Goal: Task Accomplishment & Management: Use online tool/utility

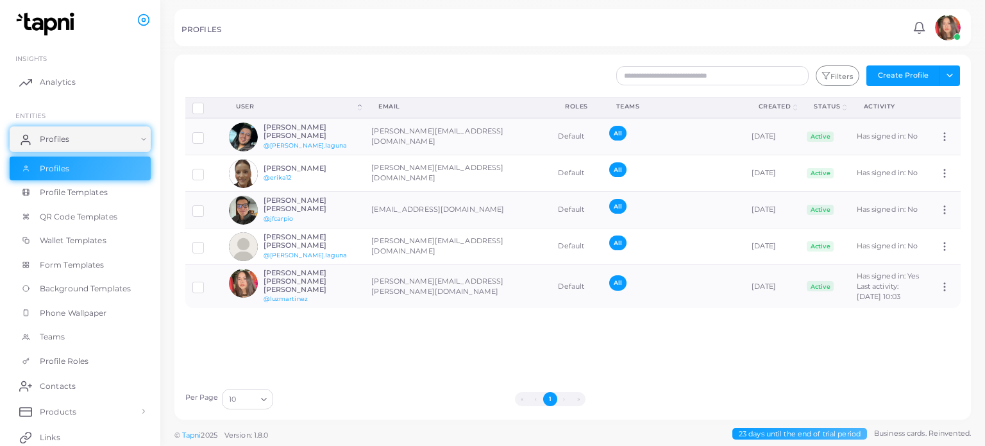
click at [954, 28] on img at bounding box center [948, 28] width 26 height 26
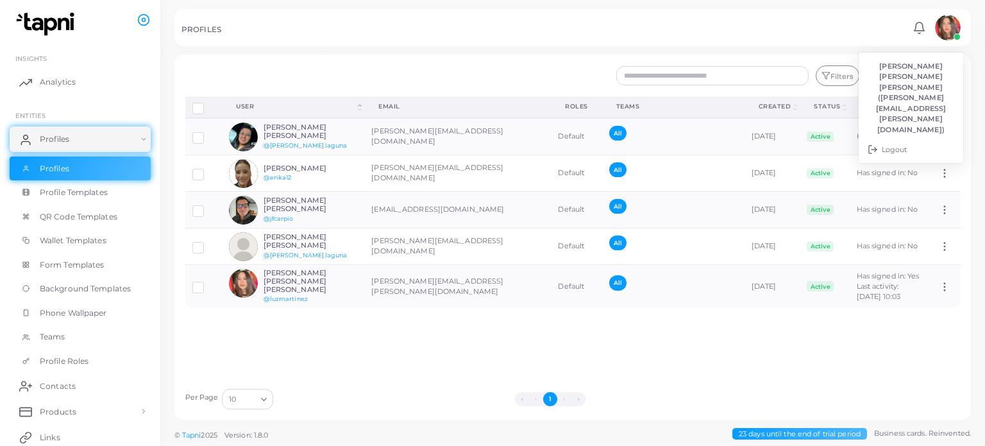
click at [296, 80] on div at bounding box center [244, 75] width 132 height 21
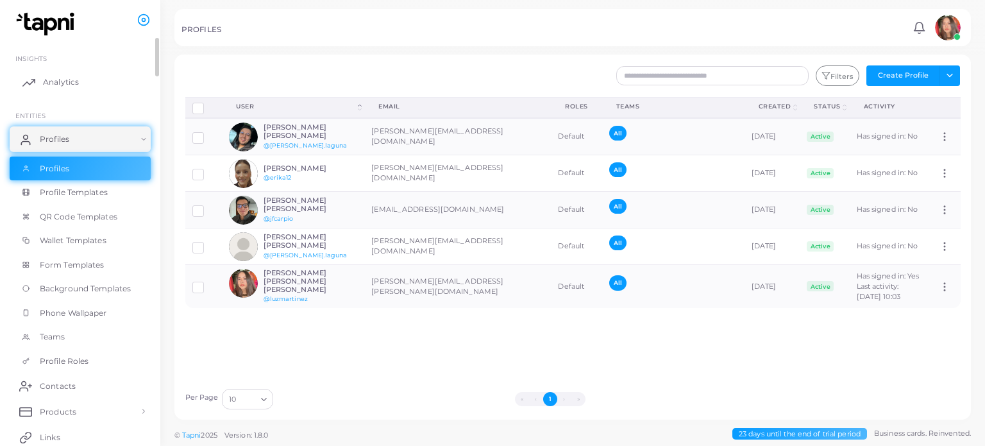
click at [68, 80] on span "Analytics" at bounding box center [61, 82] width 36 height 12
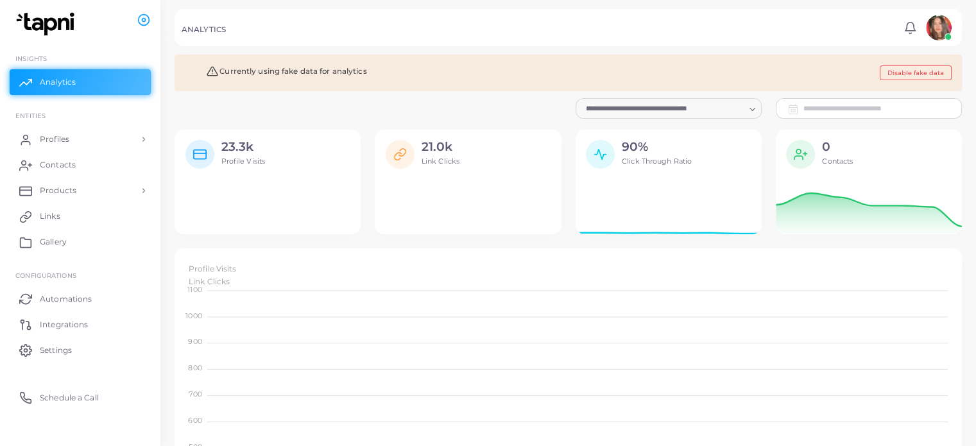
scroll to position [10, 10]
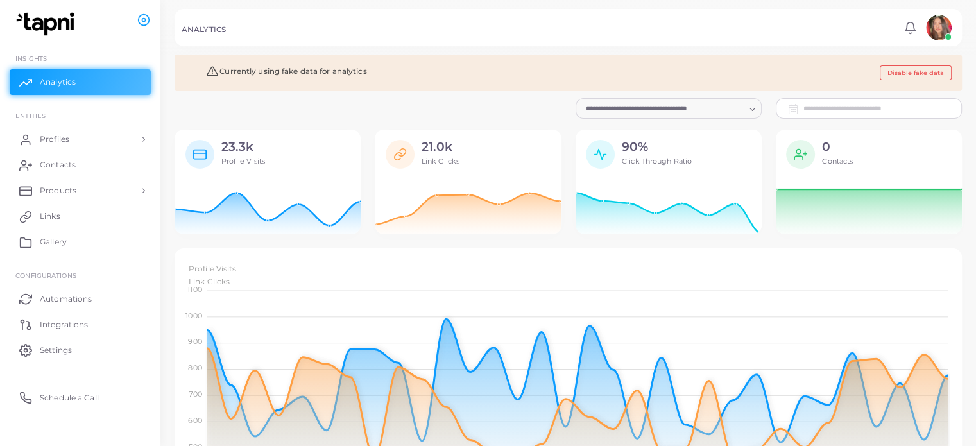
click at [729, 115] on div "Loading..." at bounding box center [668, 108] width 186 height 21
click at [72, 164] on span "Contacts" at bounding box center [61, 165] width 36 height 12
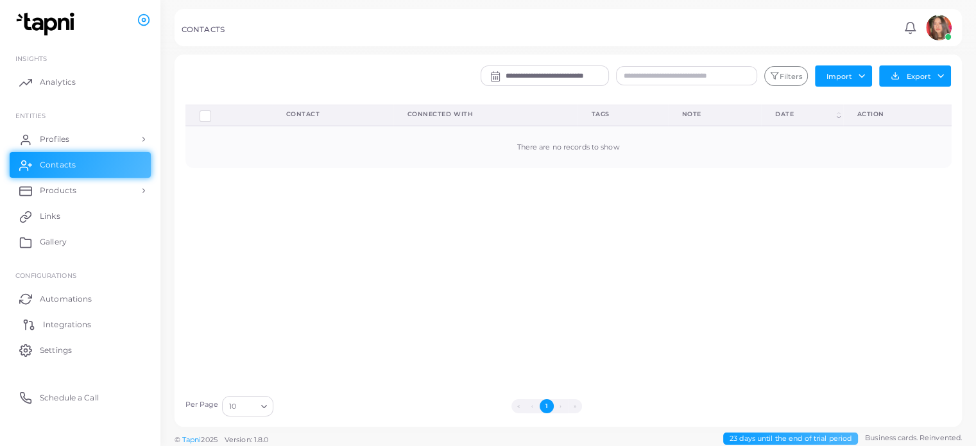
click at [54, 323] on span "Integrations" at bounding box center [67, 325] width 48 height 12
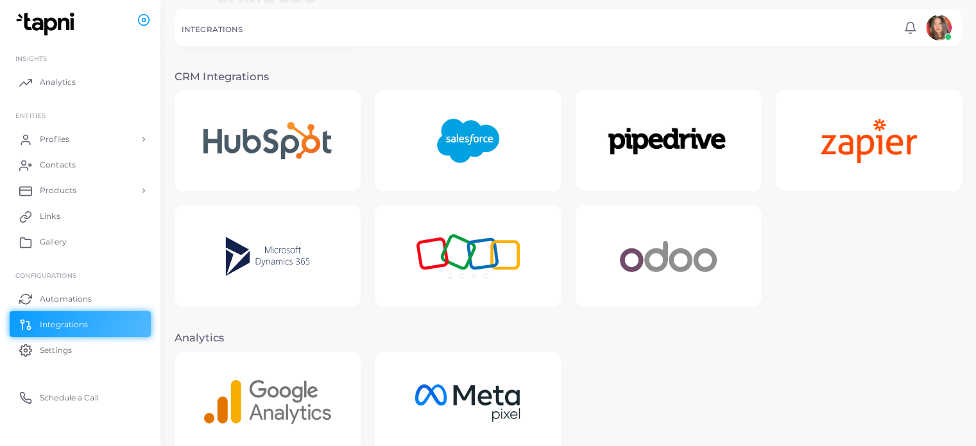
scroll to position [246, 0]
click at [103, 130] on link "Profiles" at bounding box center [80, 139] width 141 height 26
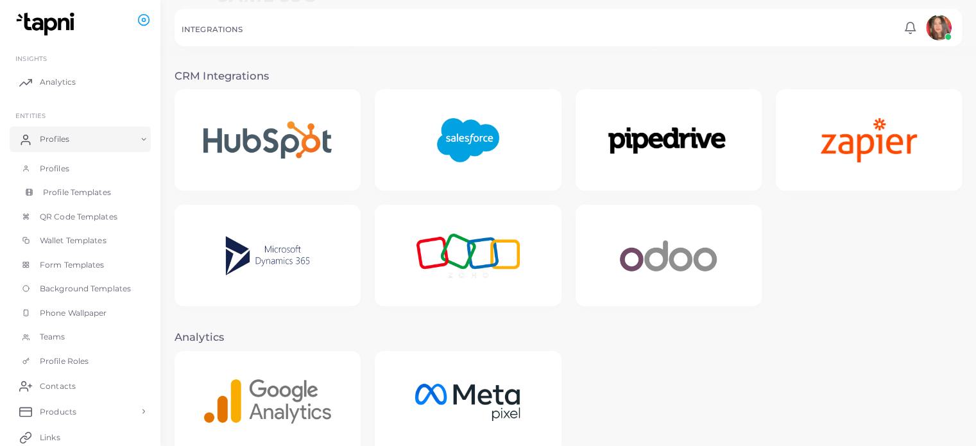
click at [85, 192] on span "Profile Templates" at bounding box center [77, 193] width 68 height 12
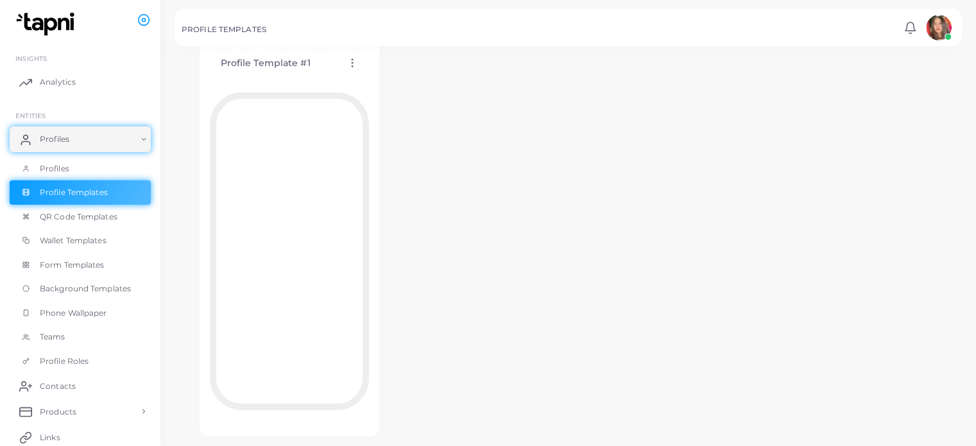
scroll to position [76, 0]
click at [97, 86] on link "Analytics" at bounding box center [80, 82] width 141 height 26
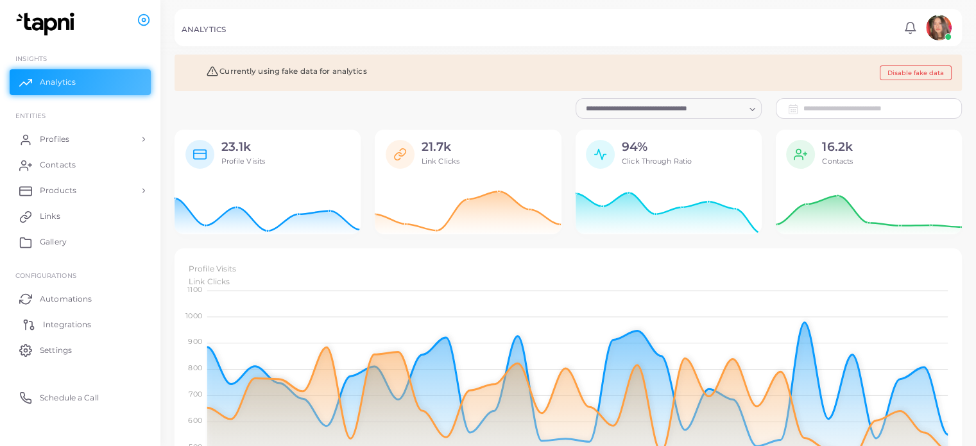
click at [86, 330] on link "Integrations" at bounding box center [80, 324] width 141 height 26
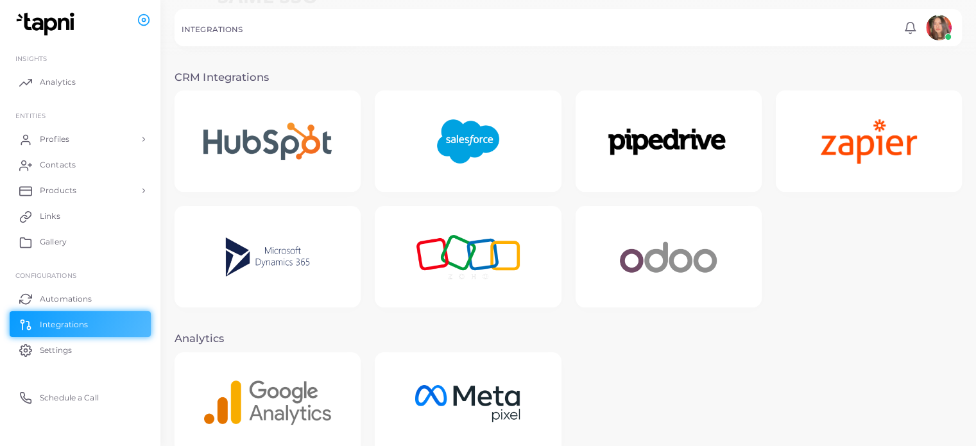
scroll to position [246, 0]
click at [112, 162] on link "Contacts" at bounding box center [80, 165] width 141 height 26
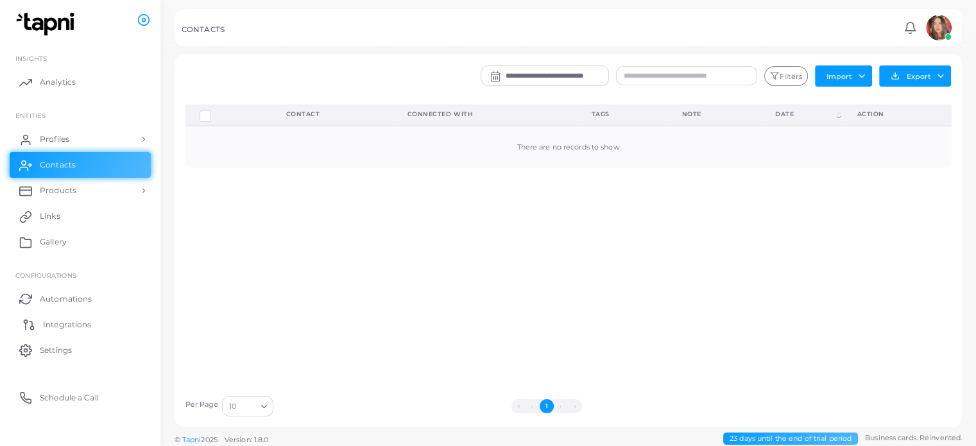
click at [60, 314] on link "Integrations" at bounding box center [80, 324] width 141 height 26
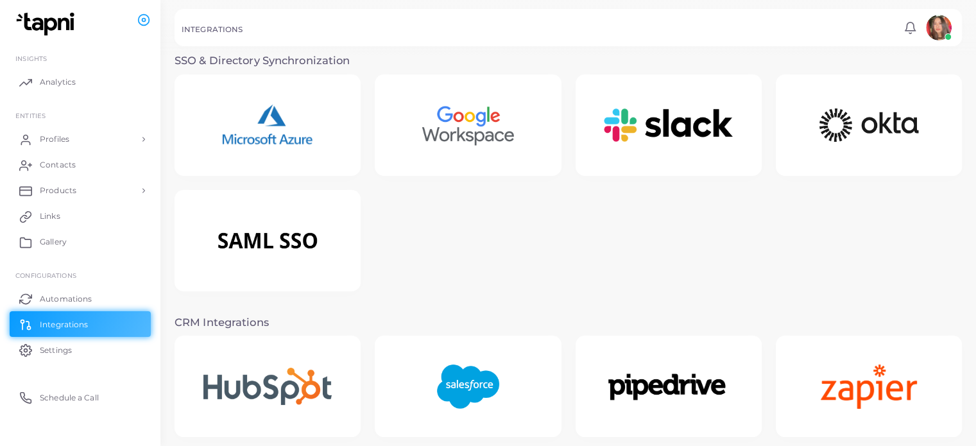
scroll to position [300, 0]
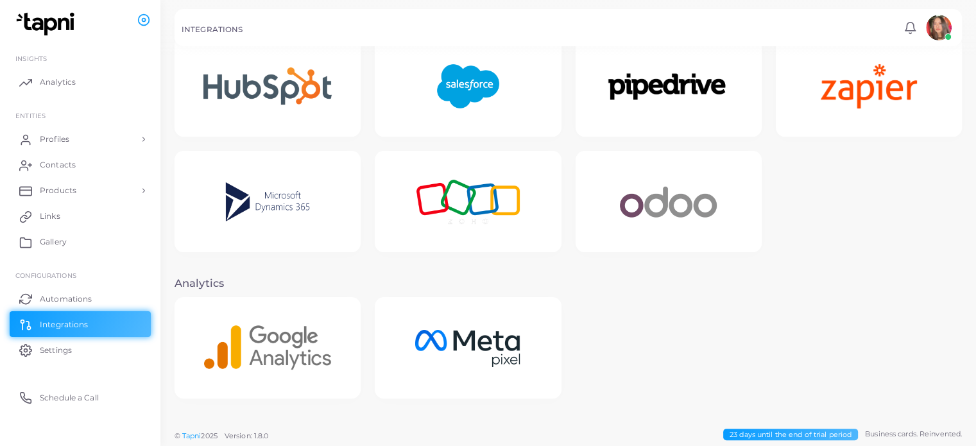
click at [683, 218] on img at bounding box center [668, 202] width 133 height 80
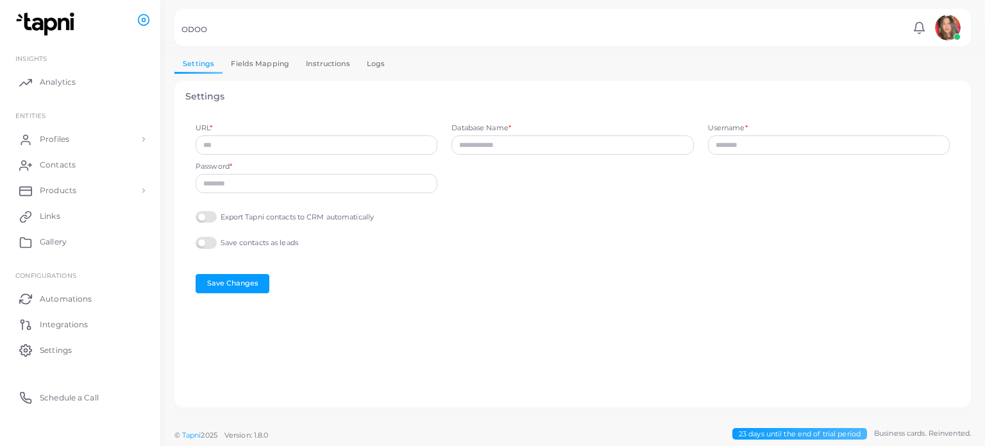
click at [271, 68] on link "Fields Mapping" at bounding box center [260, 64] width 75 height 19
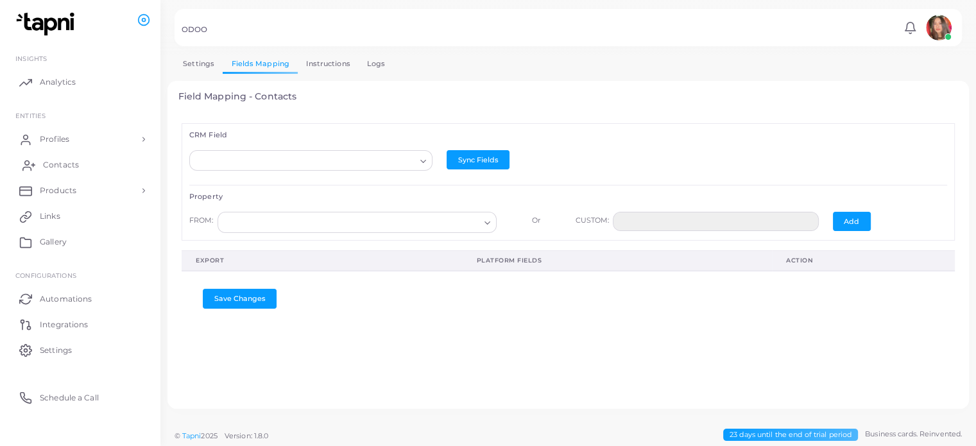
click at [53, 173] on link "Contacts" at bounding box center [80, 165] width 141 height 26
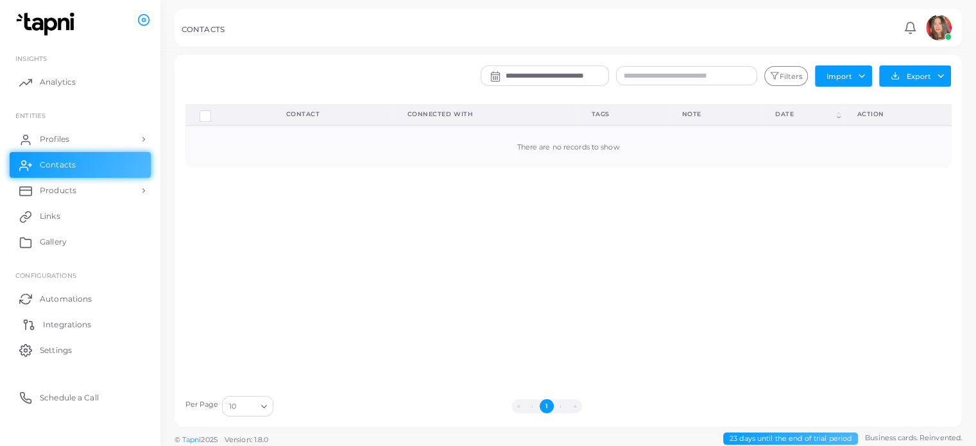
click at [81, 320] on span "Integrations" at bounding box center [67, 325] width 48 height 12
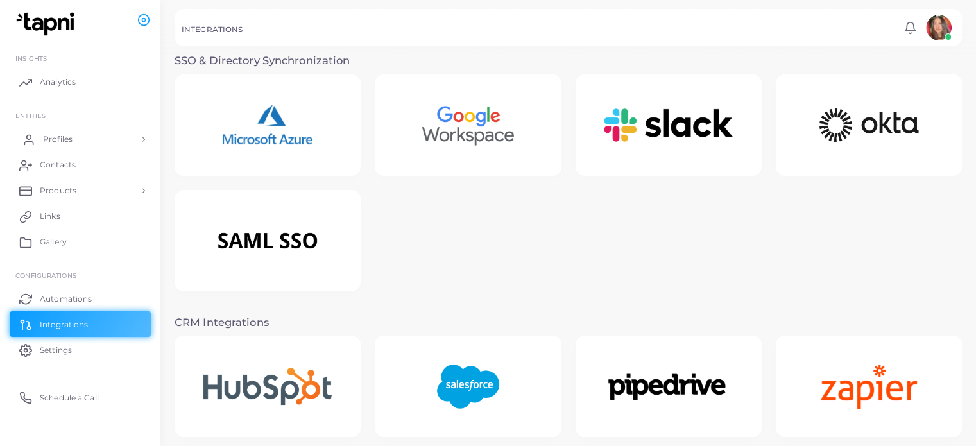
click at [83, 133] on link "Profiles" at bounding box center [80, 139] width 141 height 26
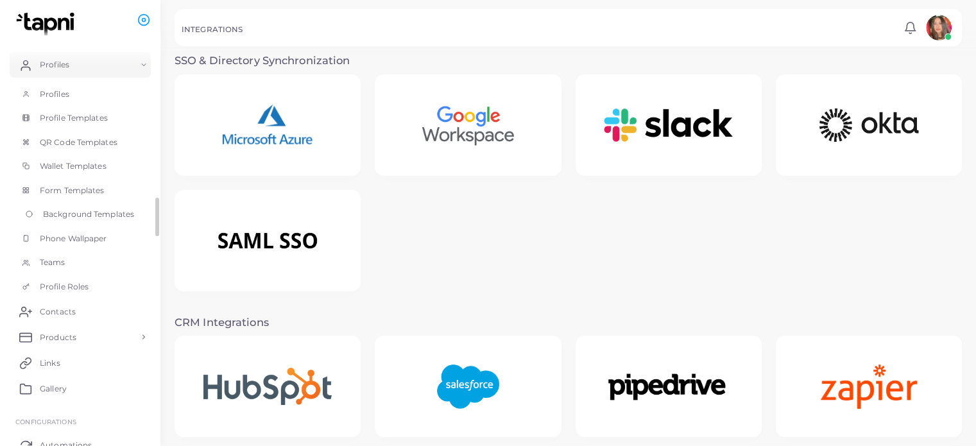
scroll to position [77, 0]
click at [90, 184] on span "Form Templates" at bounding box center [75, 188] width 65 height 12
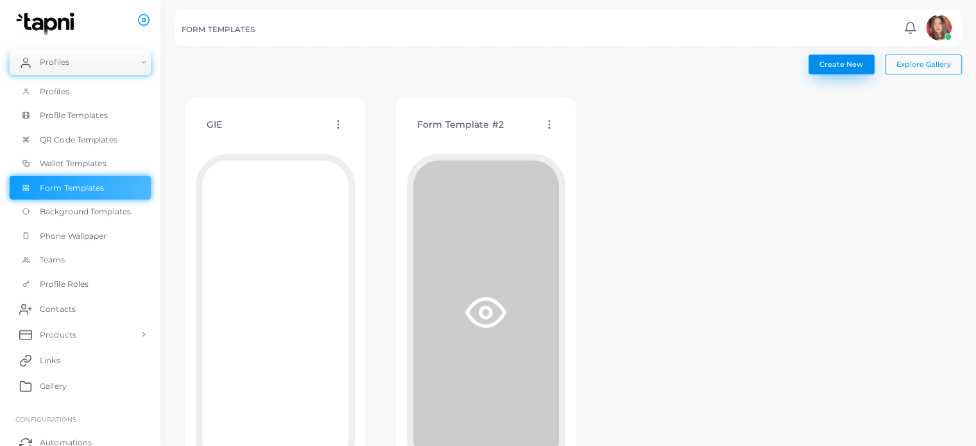
click at [835, 60] on span "Create New" at bounding box center [841, 64] width 44 height 9
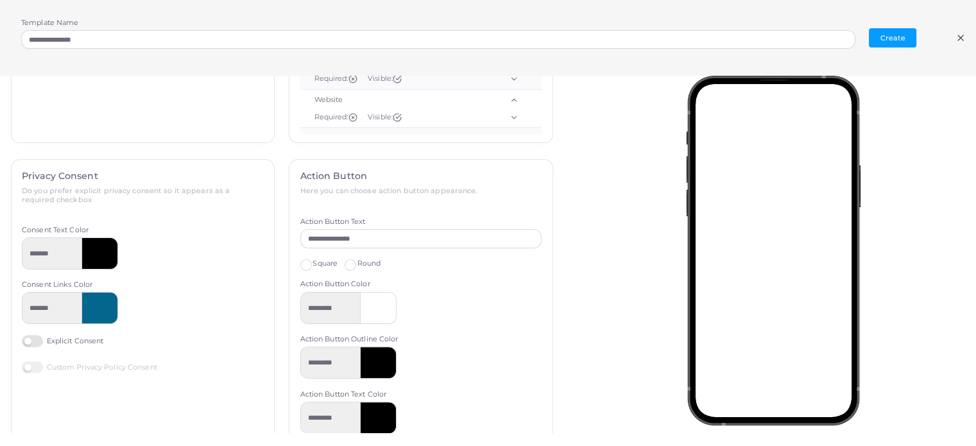
scroll to position [396, 0]
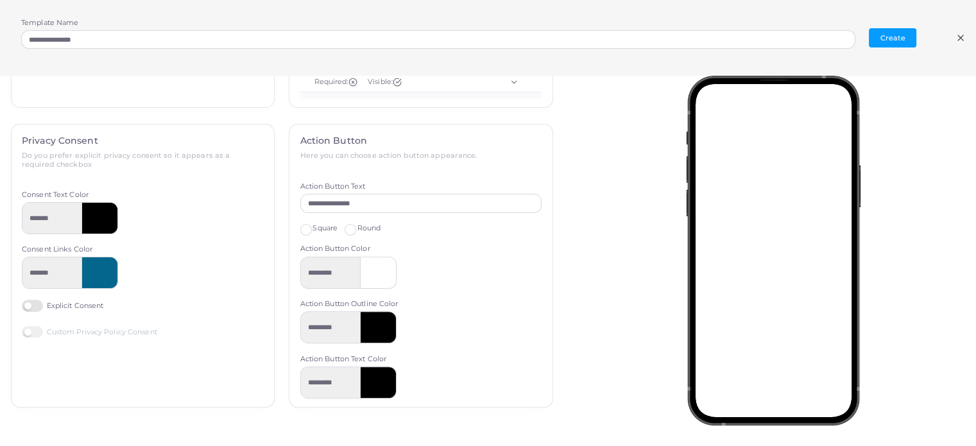
click at [31, 303] on label "Explicit Consent" at bounding box center [62, 306] width 81 height 12
click at [35, 329] on label "Custom Privacy Policy Consent" at bounding box center [89, 332] width 135 height 12
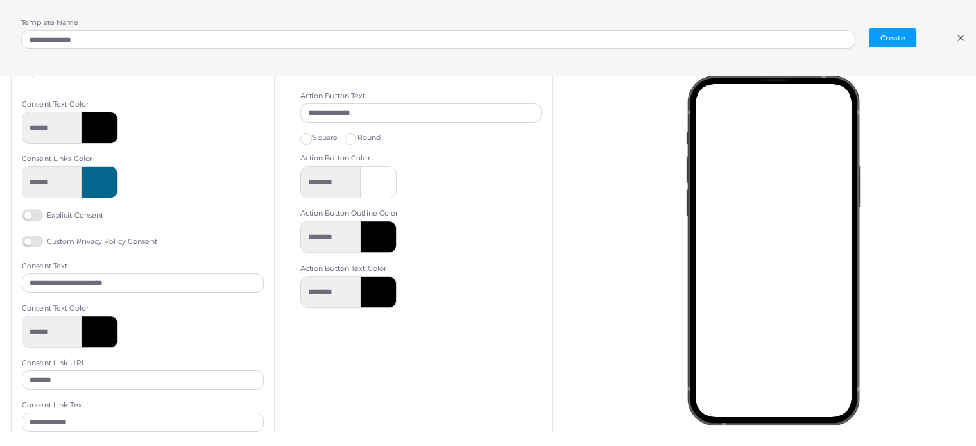
scroll to position [552, 0]
